Goal: Information Seeking & Learning: Find specific fact

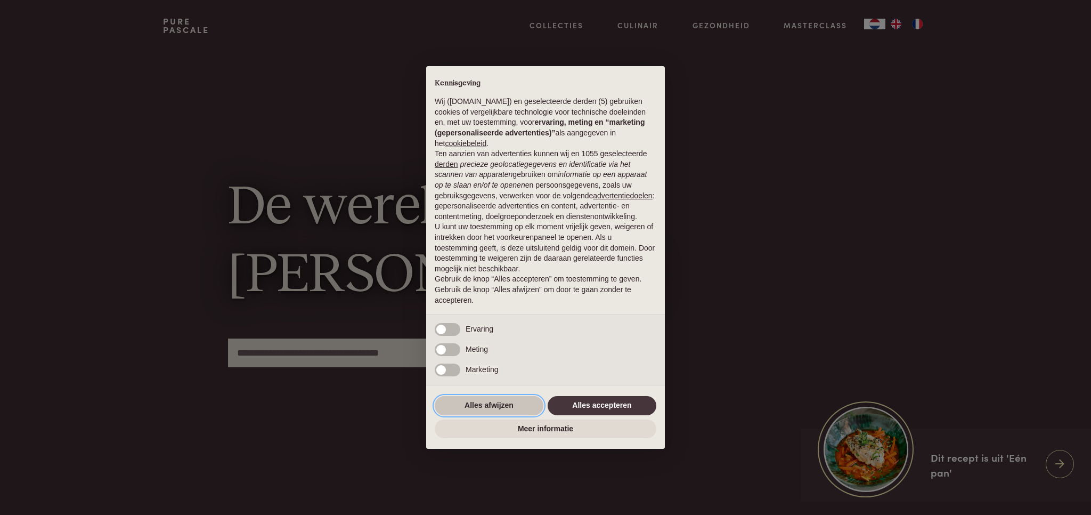
click at [507, 401] on button "Alles afwijzen" at bounding box center [489, 405] width 109 height 19
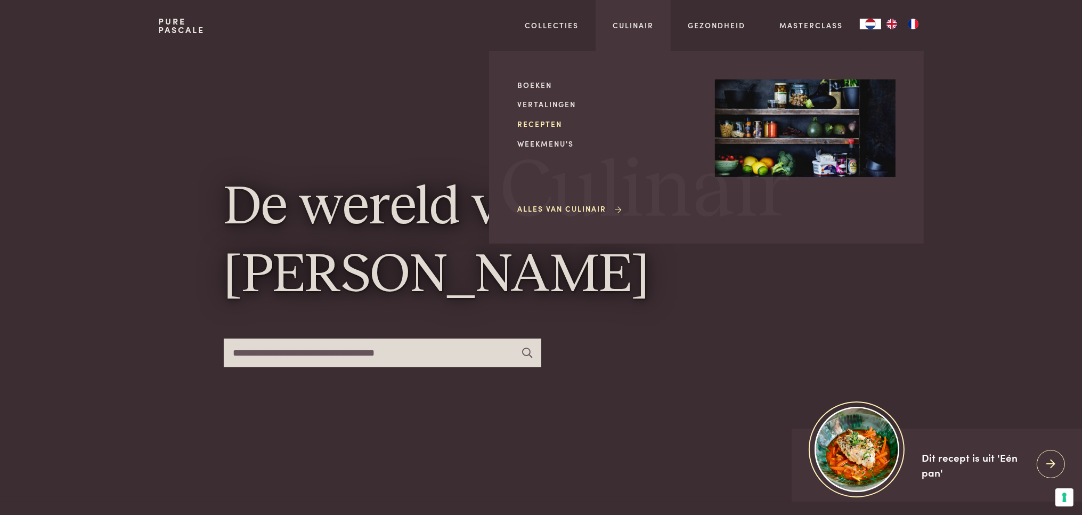
click at [547, 124] on link "Recepten" at bounding box center [607, 123] width 181 height 11
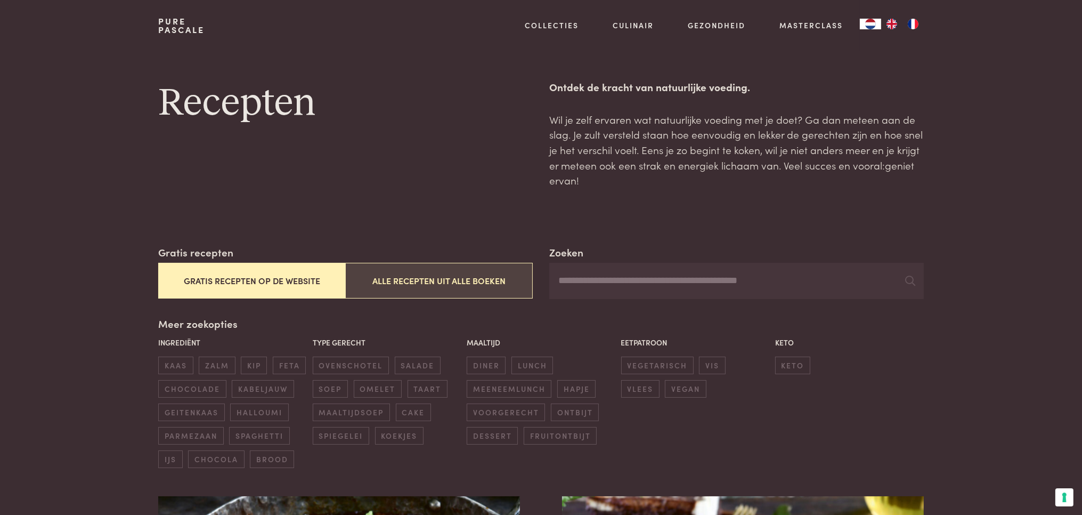
click at [410, 286] on button "Alle recepten uit alle boeken" at bounding box center [438, 281] width 187 height 36
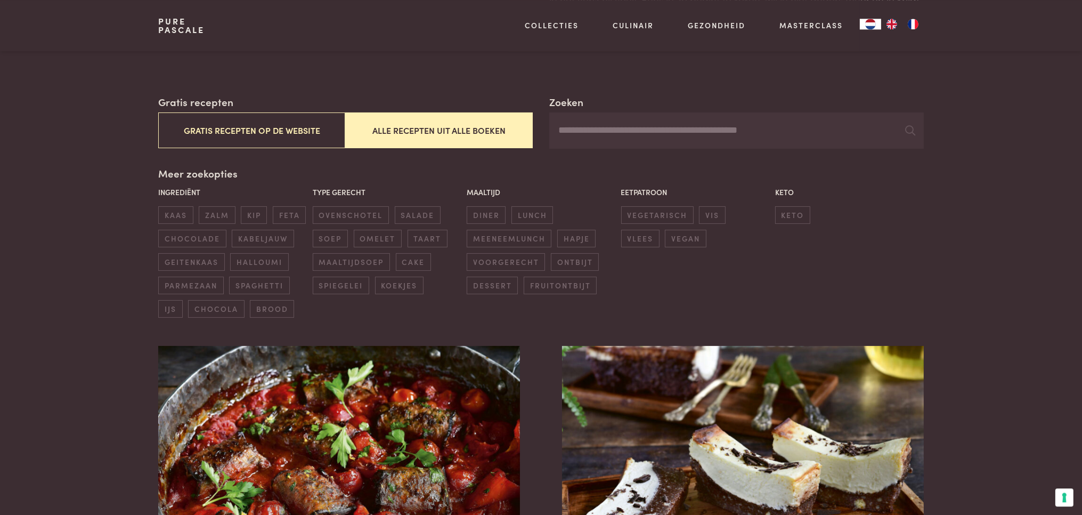
scroll to position [132, 0]
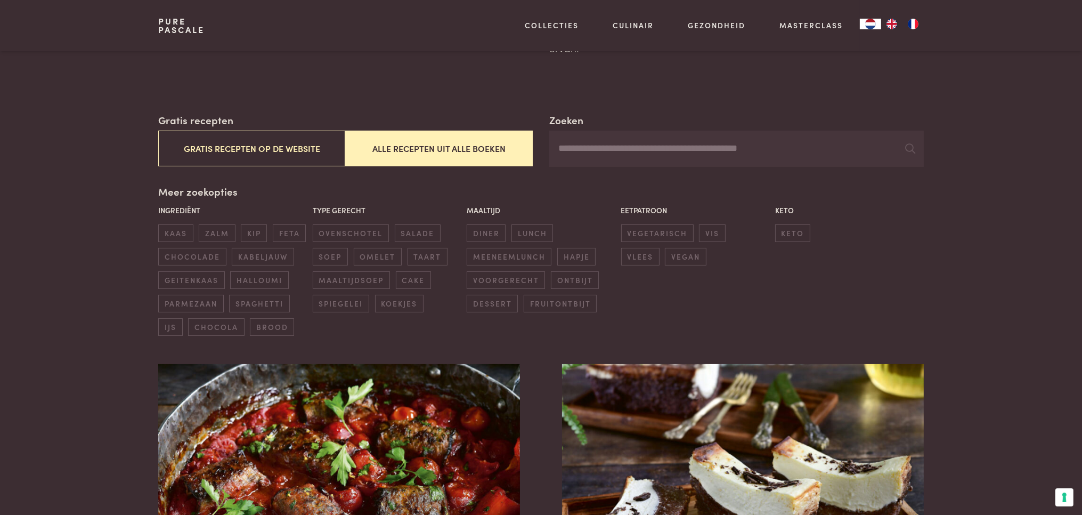
click at [603, 151] on input "Zoeken" at bounding box center [736, 149] width 374 height 36
type input "*********"
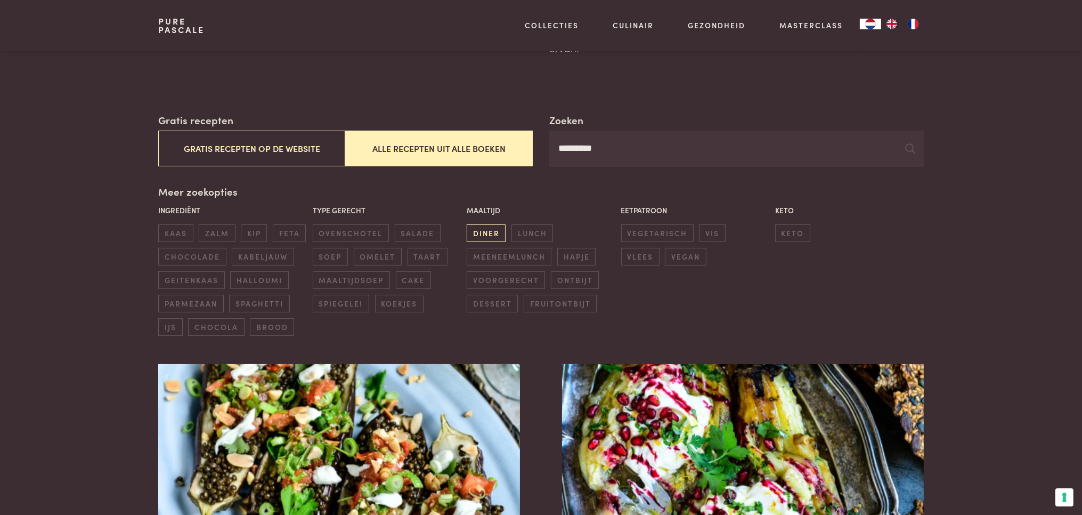
click at [487, 227] on span "diner" at bounding box center [486, 233] width 39 height 18
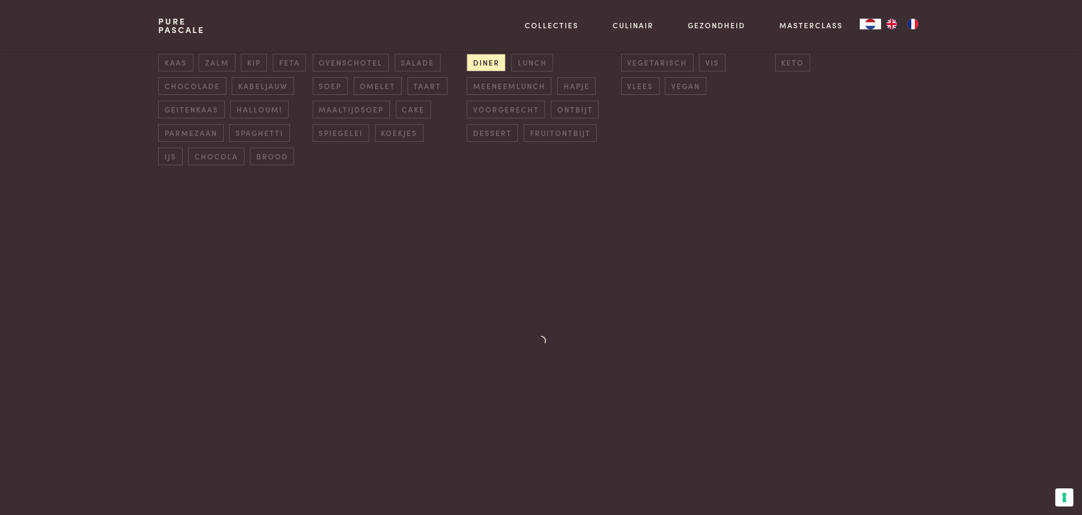
scroll to position [357, 0]
